Goal: Navigation & Orientation: Find specific page/section

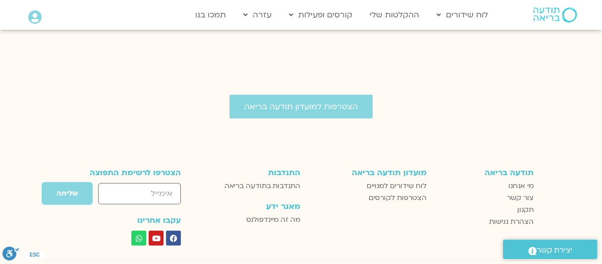
scroll to position [1723, 0]
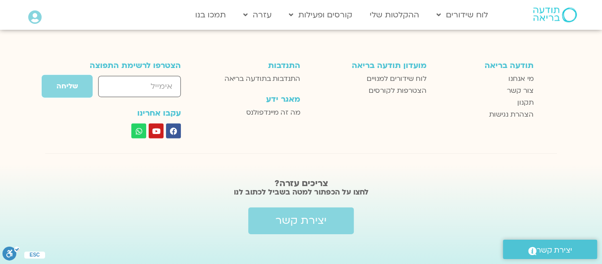
click at [594, 240] on link ".st0{fill:#FFFFFF;} יצירת קשר" at bounding box center [550, 248] width 94 height 19
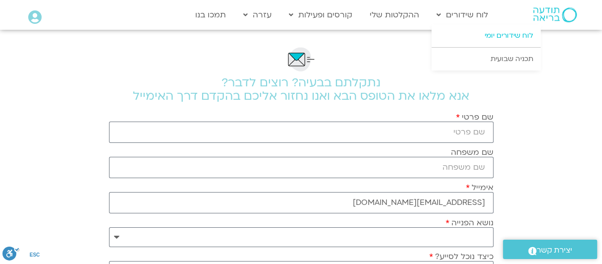
click at [493, 35] on link "לוח שידורים יומי" at bounding box center [486, 35] width 109 height 23
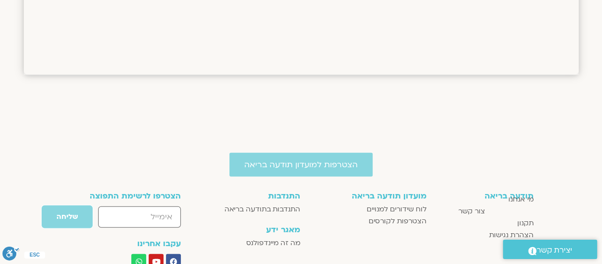
scroll to position [1610, 0]
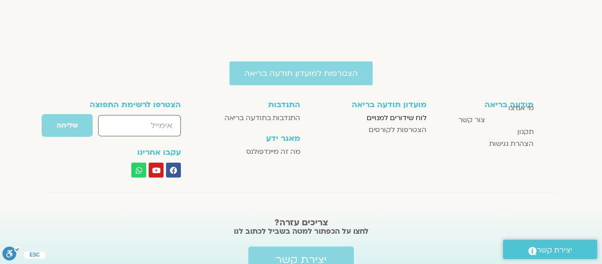
click at [401, 117] on span "לוח שידורים למנויים" at bounding box center [397, 118] width 60 height 12
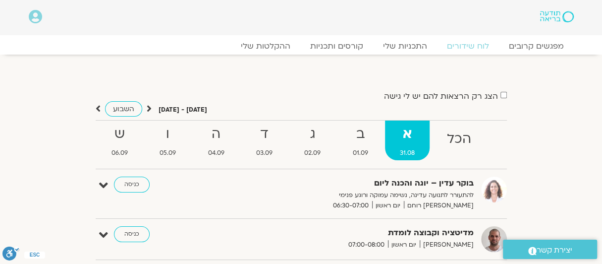
scroll to position [297, 0]
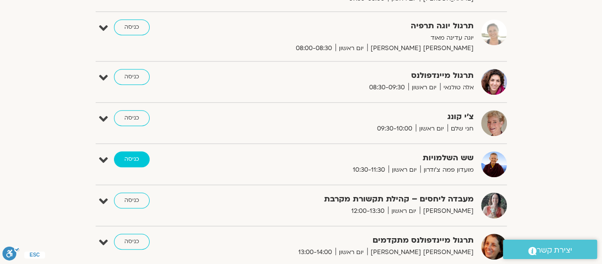
click at [127, 157] on link "כניסה" at bounding box center [132, 159] width 36 height 16
